Goal: Task Accomplishment & Management: Manage account settings

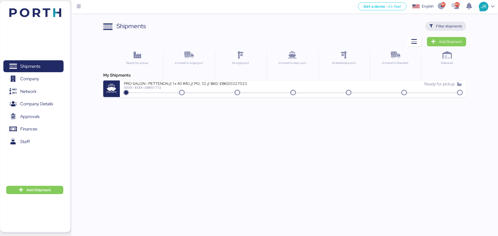
click at [435, 25] on span "Filter shipments" at bounding box center [445, 26] width 32 height 7
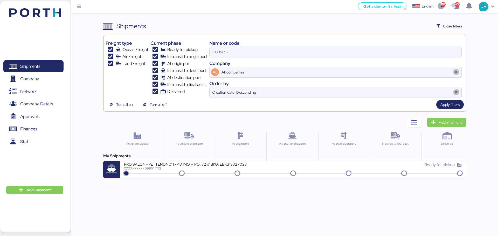
drag, startPoint x: 263, startPoint y: 53, endPoint x: 186, endPoint y: 56, distance: 77.6
click at [186, 56] on div "Freight type Ocean Freight Air Freight Land Freight Current phase Ready for pic…" at bounding box center [284, 67] width 358 height 61
paste input "847"
type input "O0051847"
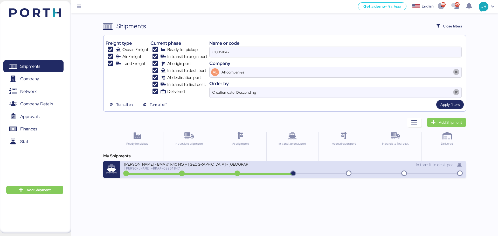
click at [154, 168] on div "[PERSON_NAME]-BMAA-O0051847" at bounding box center [186, 169] width 124 height 4
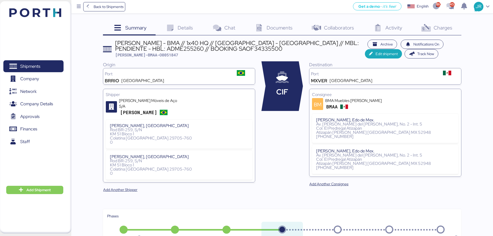
click at [275, 27] on span "Documents" at bounding box center [279, 27] width 26 height 7
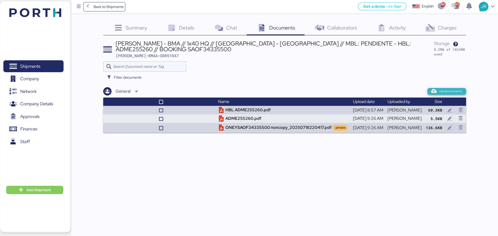
click at [443, 91] on span "Upload documents" at bounding box center [450, 91] width 23 height 5
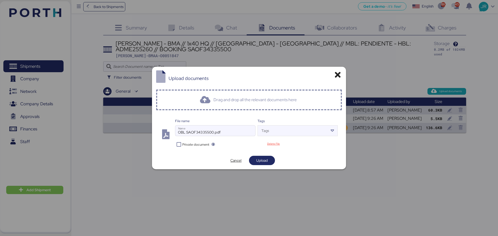
click at [200, 143] on span "Private document" at bounding box center [195, 144] width 27 height 5
drag, startPoint x: 260, startPoint y: 161, endPoint x: 269, endPoint y: 156, distance: 10.4
click at [262, 161] on span "Upload" at bounding box center [261, 161] width 11 height 6
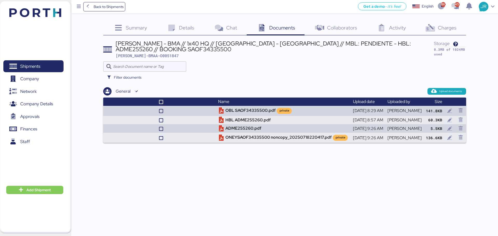
click at [442, 26] on span "Charges" at bounding box center [446, 27] width 19 height 7
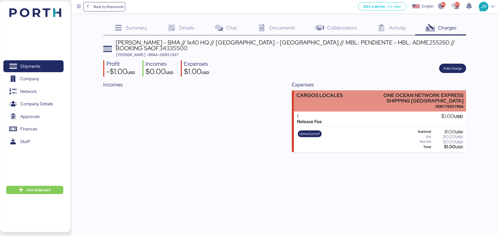
click at [421, 98] on div "ONE OCEAN NETWORK EXPRESS SHIPPING [GEOGRAPHIC_DATA]" at bounding box center [413, 98] width 100 height 11
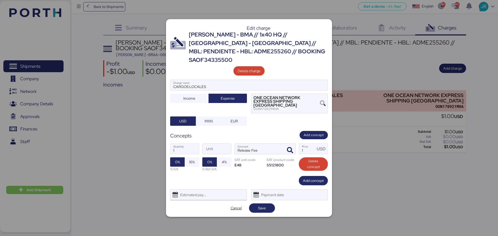
click at [196, 193] on div "Estimated payment date" at bounding box center [191, 195] width 31 height 10
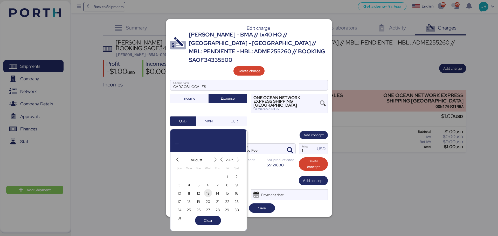
click at [206, 194] on span "13" at bounding box center [207, 193] width 3 height 6
type input "[DATE]"
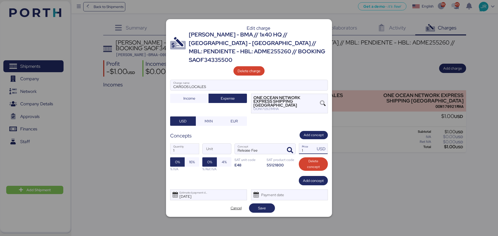
click at [303, 146] on input "1" at bounding box center [307, 149] width 16 height 10
type input "45"
click at [261, 206] on span "Save" at bounding box center [262, 208] width 26 height 9
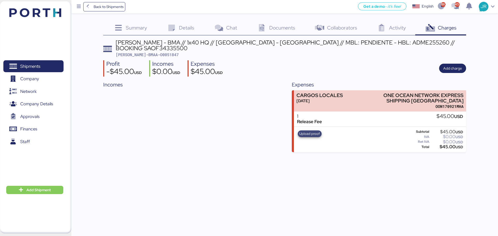
click at [312, 131] on span "Upload proof" at bounding box center [309, 134] width 20 height 6
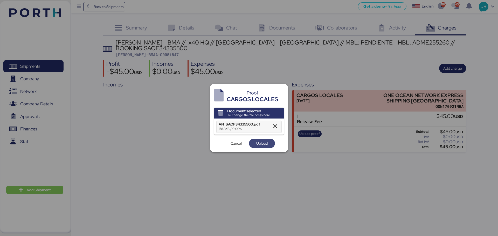
click at [259, 145] on span "Upload" at bounding box center [261, 143] width 11 height 6
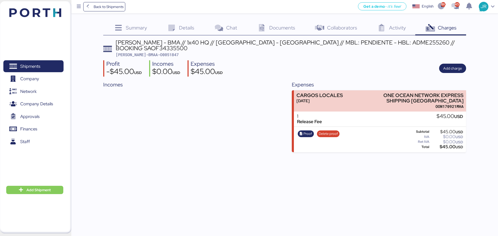
click at [478, 180] on div "Back to Shipments Get a demo - it’s free! Get a demo English Inglés English 180…" at bounding box center [249, 118] width 498 height 236
click at [43, 64] on span "Shipments" at bounding box center [33, 67] width 56 height 8
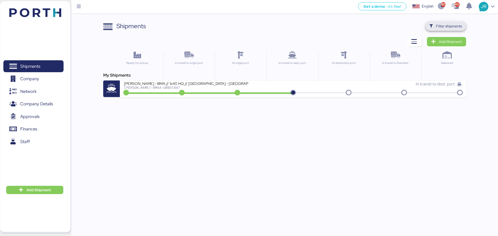
click at [451, 26] on span "Filter shipments" at bounding box center [449, 26] width 26 height 6
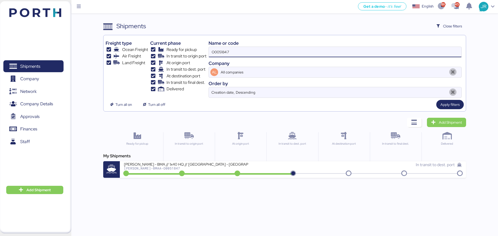
drag, startPoint x: 242, startPoint y: 48, endPoint x: 177, endPoint y: 47, distance: 64.8
click at [178, 47] on div "Freight type Ocean Freight Air Freight Land Freight Current phase Ready for pic…" at bounding box center [284, 67] width 358 height 61
paste input "8"
type input "O0051848"
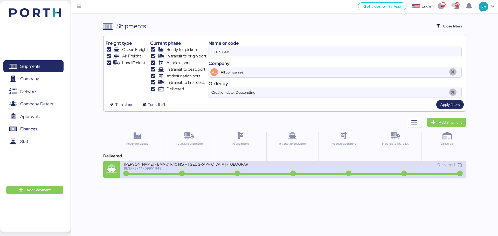
click at [151, 175] on div "[PERSON_NAME] - BMA // 1x40 HQ // [GEOGRAPHIC_DATA] - [GEOGRAPHIC_DATA] // MBL:…" at bounding box center [293, 169] width 346 height 17
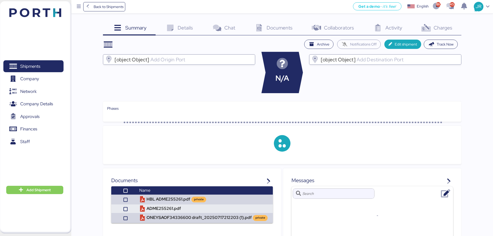
click at [432, 31] on div "Charges 0" at bounding box center [436, 29] width 50 height 14
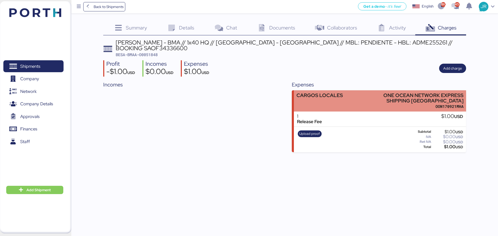
click at [322, 97] on div "CARGOS LOCALES" at bounding box center [319, 101] width 46 height 16
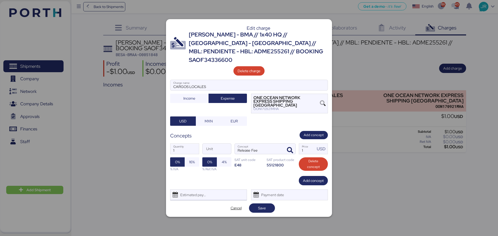
click at [210, 191] on div "Estimated payment date" at bounding box center [208, 195] width 77 height 11
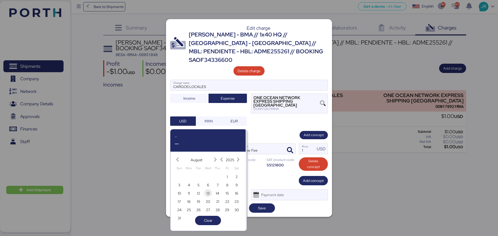
click at [210, 194] on span "13" at bounding box center [208, 193] width 6 height 6
type input "[DATE]"
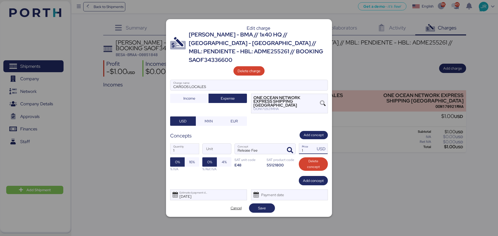
click at [301, 145] on input "1" at bounding box center [307, 149] width 16 height 10
type input "45"
click at [261, 205] on span "Save" at bounding box center [262, 208] width 8 height 6
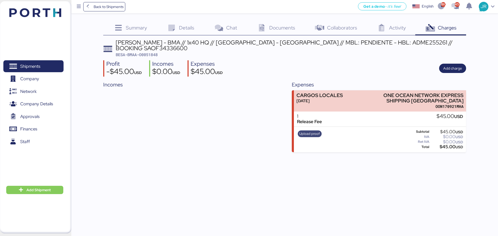
click at [314, 131] on span "Upload proof" at bounding box center [309, 134] width 20 height 6
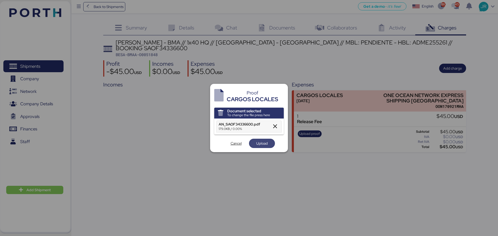
click at [262, 141] on span "Upload" at bounding box center [261, 143] width 11 height 6
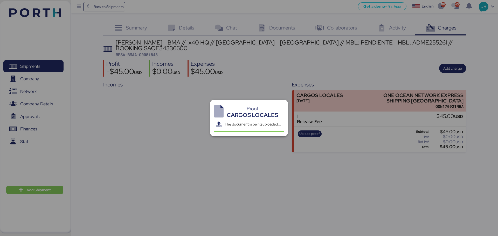
click at [276, 24] on div at bounding box center [249, 118] width 498 height 236
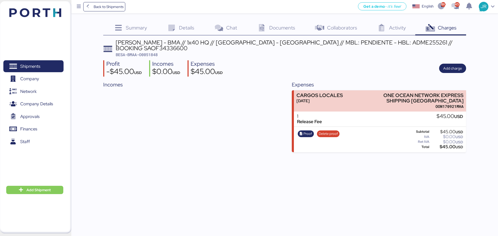
click at [281, 31] on span "Documents" at bounding box center [282, 27] width 26 height 7
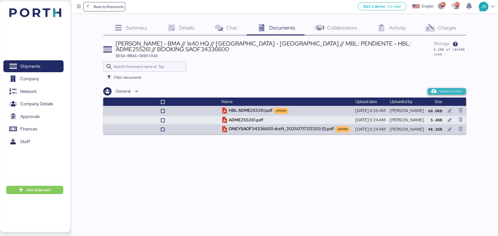
click at [438, 93] on span "Upload documents" at bounding box center [446, 91] width 30 height 5
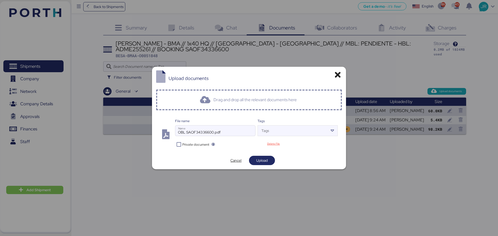
click at [191, 142] on div "Private document" at bounding box center [215, 143] width 81 height 7
click at [198, 147] on span "Private document" at bounding box center [195, 144] width 27 height 5
click at [261, 156] on span "Upload" at bounding box center [262, 160] width 26 height 9
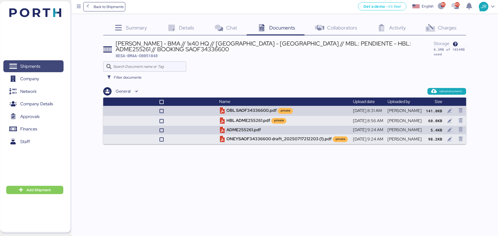
click at [17, 65] on span "Shipments" at bounding box center [33, 67] width 56 height 8
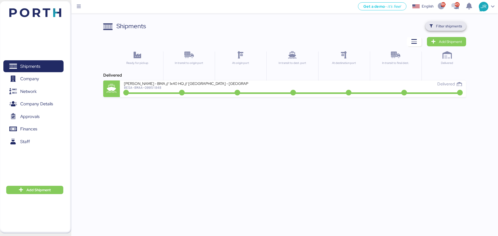
click at [432, 26] on icon "button" at bounding box center [430, 26] width 3 height 3
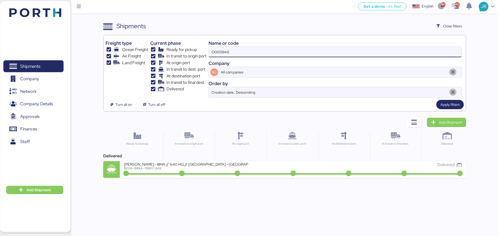
drag, startPoint x: 160, startPoint y: 59, endPoint x: 142, endPoint y: 59, distance: 17.4
click at [143, 59] on div "Freight type Ocean Freight Air Freight Land Freight Current phase Ready for pic…" at bounding box center [284, 67] width 358 height 61
drag, startPoint x: 253, startPoint y: 54, endPoint x: 181, endPoint y: 54, distance: 72.0
click at [182, 54] on div "Freight type Ocean Freight Air Freight Land Freight Current phase Ready for pic…" at bounding box center [284, 67] width 358 height 61
paste input "2016"
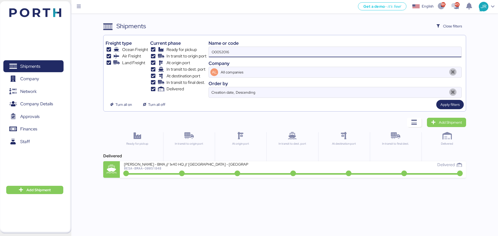
type input "O0052016"
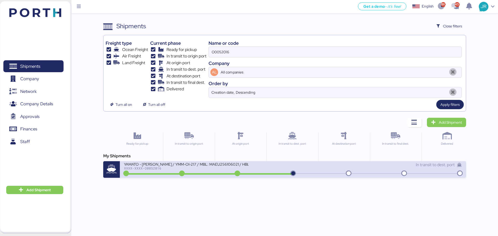
click at [138, 167] on div "XXXX-XXXX-O0052016" at bounding box center [186, 169] width 124 height 4
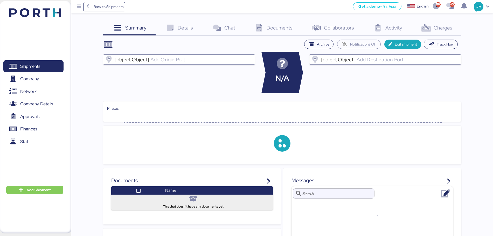
click at [449, 22] on div "Charges 0" at bounding box center [436, 29] width 50 height 14
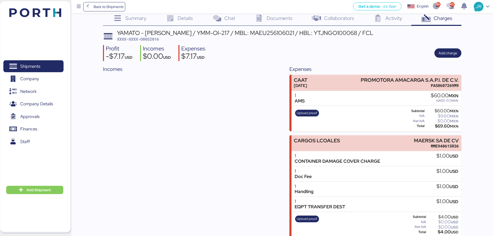
scroll to position [15, 0]
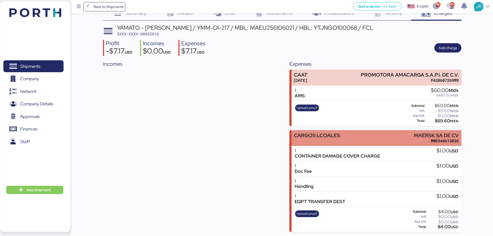
click at [377, 136] on div "CARGOS LCOALES MAERSK SA DE CV MME940615R36" at bounding box center [376, 138] width 170 height 16
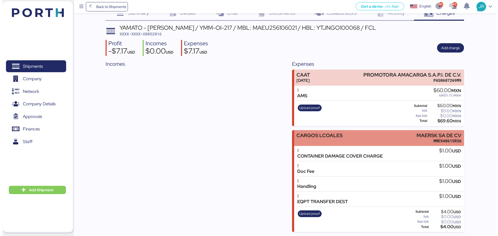
scroll to position [0, 0]
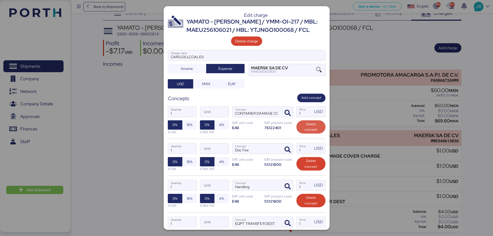
click at [305, 129] on span "Delete concept" at bounding box center [310, 127] width 21 height 11
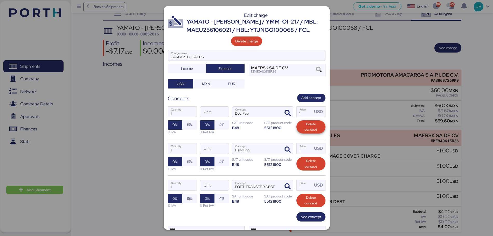
click at [305, 129] on span "Delete concept" at bounding box center [310, 127] width 21 height 11
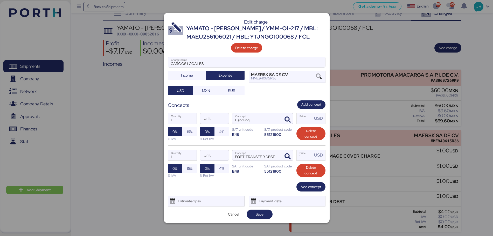
click at [305, 129] on span "Delete concept" at bounding box center [310, 133] width 21 height 11
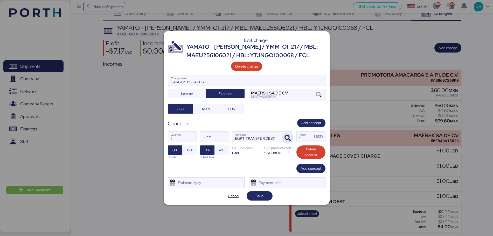
click at [285, 139] on icon "button" at bounding box center [287, 138] width 6 height 6
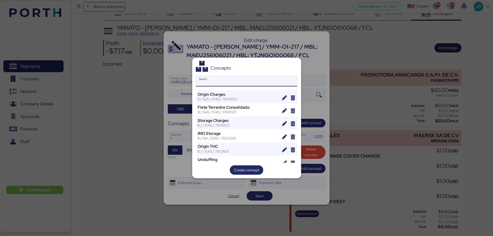
click at [222, 86] on input "Search" at bounding box center [246, 81] width 101 height 10
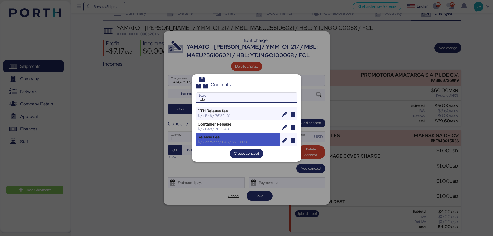
type input "rele"
click at [214, 137] on div "Release Fee" at bounding box center [237, 137] width 81 height 5
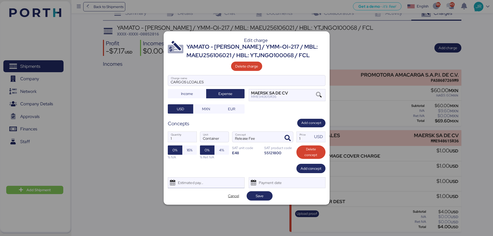
click at [196, 183] on div "Estimated payment date" at bounding box center [189, 183] width 31 height 10
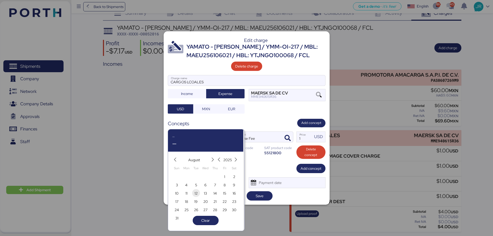
click at [196, 193] on span "12" at bounding box center [195, 193] width 3 height 6
type input "[DATE]"
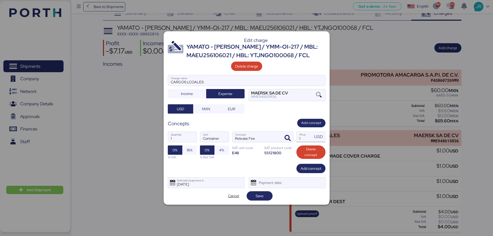
click at [303, 138] on input "1" at bounding box center [304, 137] width 16 height 10
type input "790"
click at [260, 197] on span "Save" at bounding box center [259, 196] width 8 height 6
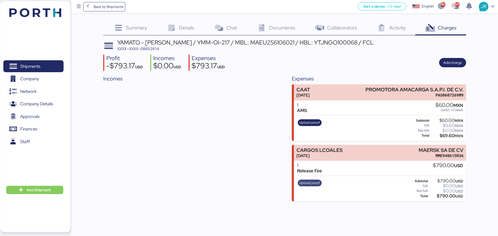
click at [310, 186] on span "Upload proof" at bounding box center [309, 183] width 20 height 6
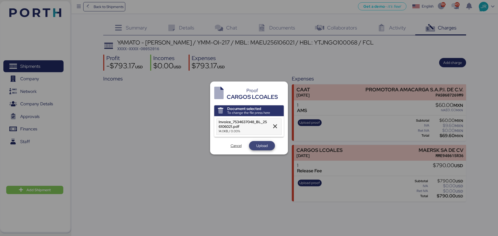
click at [257, 147] on span "Upload" at bounding box center [261, 146] width 11 height 6
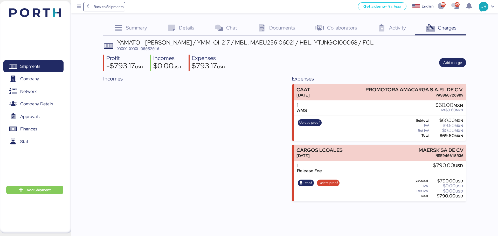
click at [144, 50] on span "XXXX-XXXX-O0052016" at bounding box center [138, 48] width 42 height 5
copy span "O0052016"
click at [42, 66] on span "Shipments" at bounding box center [33, 67] width 56 height 8
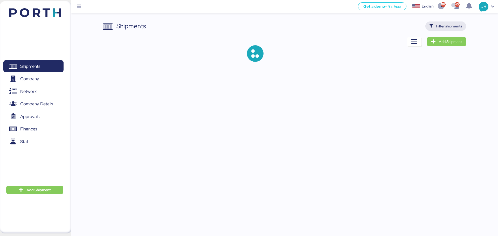
click at [434, 24] on span "Filter shipments" at bounding box center [445, 26] width 32 height 7
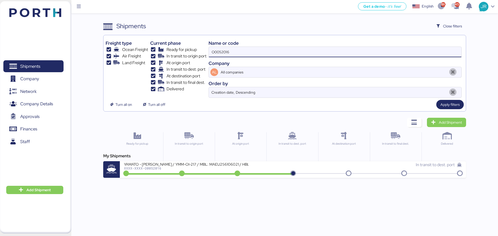
drag, startPoint x: 232, startPoint y: 50, endPoint x: 173, endPoint y: 49, distance: 58.8
click at [175, 50] on div "Freight type Ocean Freight Air Freight Land Freight Current phase Ready for pic…" at bounding box center [284, 67] width 358 height 61
paste input "ADME25527"
type input "ADME255276"
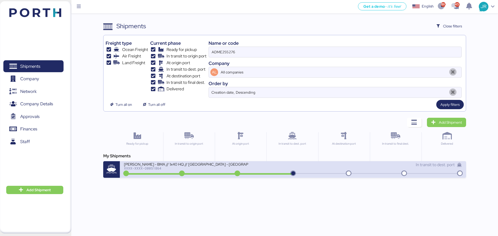
click at [152, 173] on div at bounding box center [209, 174] width 168 height 2
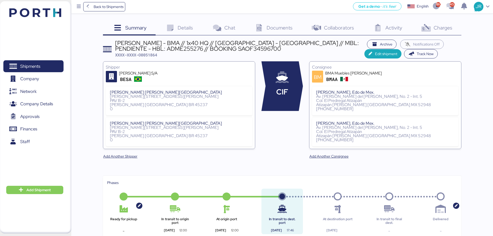
click at [276, 29] on span "Documents" at bounding box center [279, 27] width 26 height 7
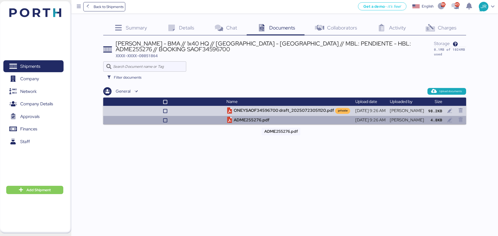
click at [251, 122] on td "ADME255276.pdf" at bounding box center [288, 120] width 129 height 9
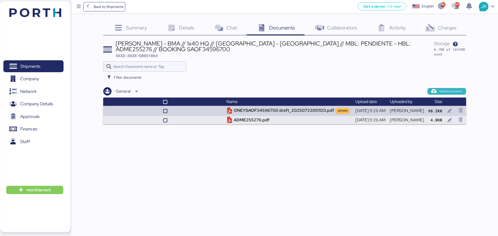
click at [452, 92] on span "Upload documents" at bounding box center [450, 91] width 23 height 5
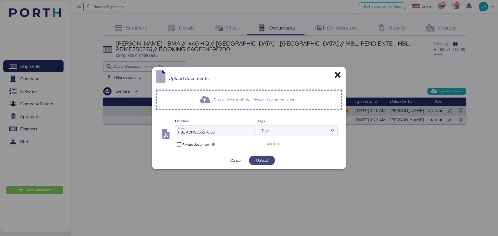
click at [261, 164] on span "Upload" at bounding box center [262, 160] width 18 height 7
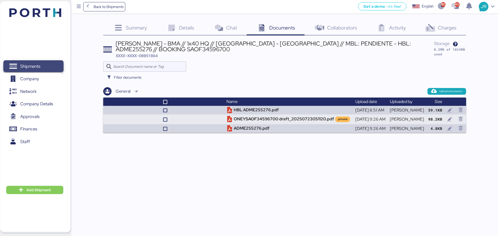
click at [10, 67] on icon at bounding box center [13, 67] width 8 height 6
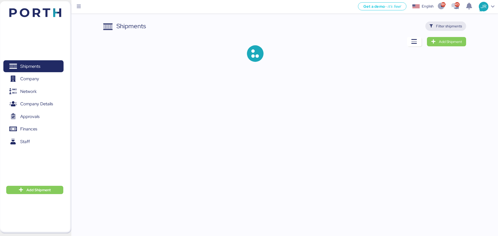
click at [453, 27] on span "Filter shipments" at bounding box center [449, 26] width 26 height 6
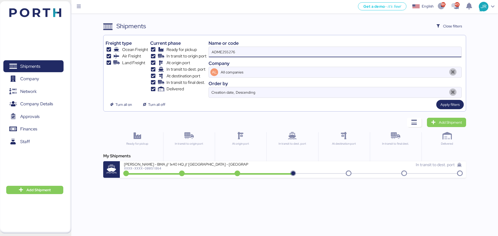
drag, startPoint x: 259, startPoint y: 51, endPoint x: 169, endPoint y: 51, distance: 89.9
click at [171, 51] on div "Freight type Ocean Freight Air Freight Land Freight Current phase Ready for pic…" at bounding box center [284, 67] width 358 height 61
paste input "63"
type input "ADME255263"
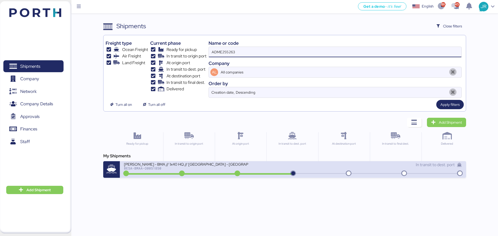
click at [169, 170] on div "BESA-BMAA-O0051850" at bounding box center [186, 169] width 124 height 4
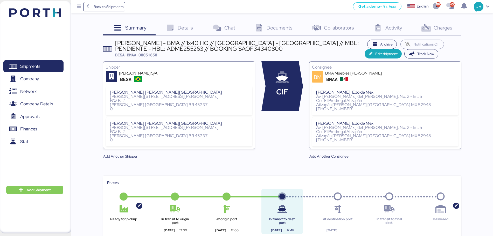
click at [289, 28] on span "Documents" at bounding box center [279, 27] width 26 height 7
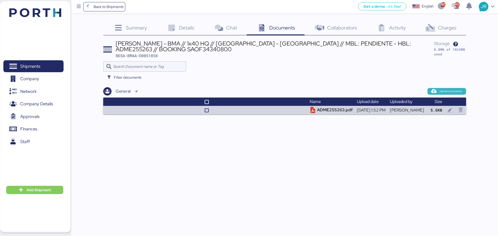
click at [438, 91] on span "Upload documents" at bounding box center [446, 91] width 30 height 5
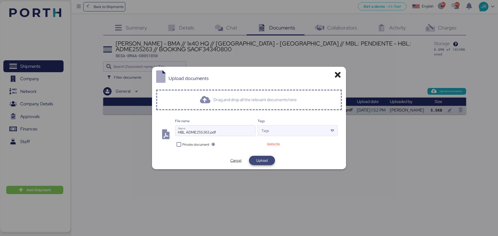
click at [258, 162] on span "Upload" at bounding box center [261, 161] width 11 height 6
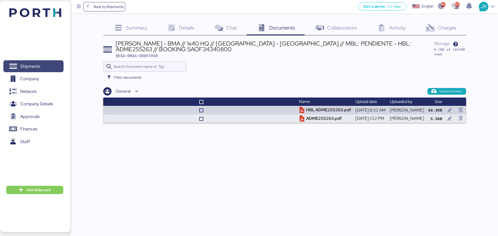
click at [36, 69] on span "Shipments" at bounding box center [30, 67] width 20 height 8
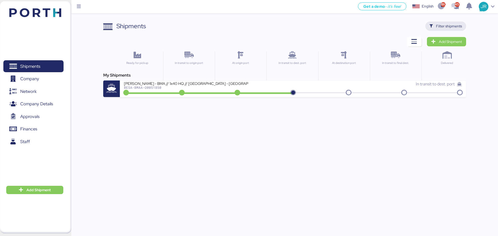
click at [449, 26] on span "Filter shipments" at bounding box center [449, 26] width 26 height 6
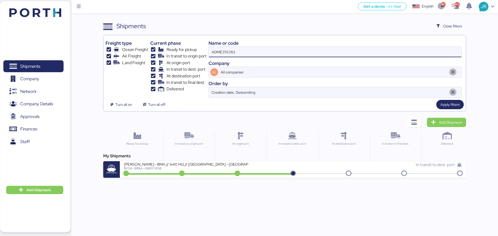
drag, startPoint x: 219, startPoint y: 50, endPoint x: 154, endPoint y: 50, distance: 65.0
click at [155, 50] on div "Freight type Ocean Freight Air Freight Land Freight Current phase Ready for pic…" at bounding box center [284, 67] width 358 height 61
paste input "2"
type input "ADME255262"
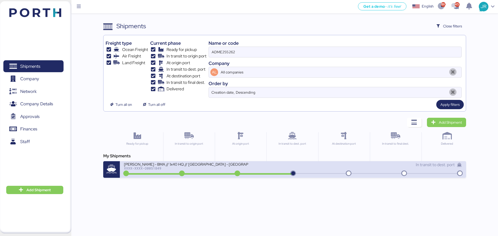
click at [151, 167] on div "XXXX-XXXX-O0051849" at bounding box center [186, 169] width 124 height 4
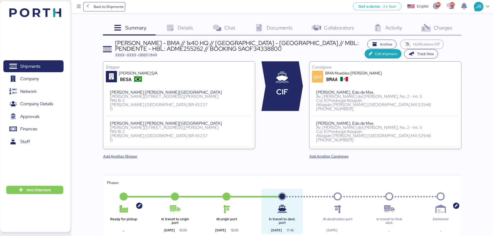
click at [278, 29] on span "Documents" at bounding box center [279, 27] width 26 height 7
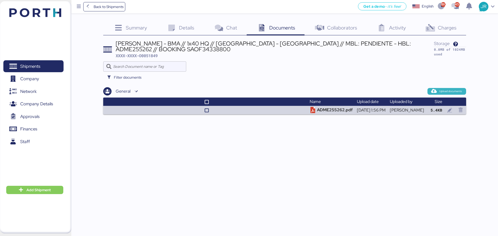
click at [439, 91] on span "Upload documents" at bounding box center [450, 91] width 23 height 5
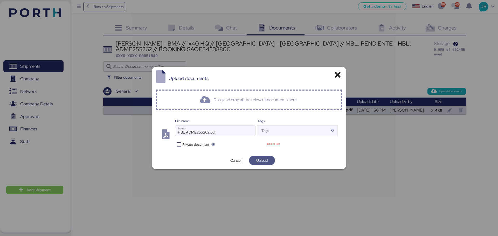
drag, startPoint x: 257, startPoint y: 162, endPoint x: 251, endPoint y: 156, distance: 9.2
click at [257, 162] on span "Upload" at bounding box center [261, 161] width 11 height 6
